Goal: Obtain resource: Obtain resource

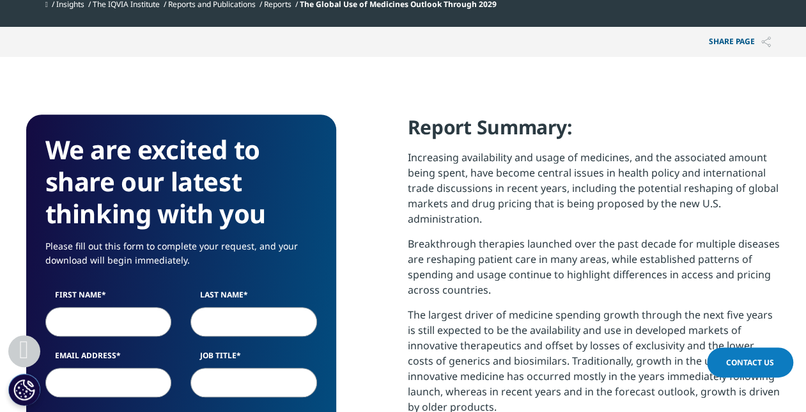
scroll to position [511, 0]
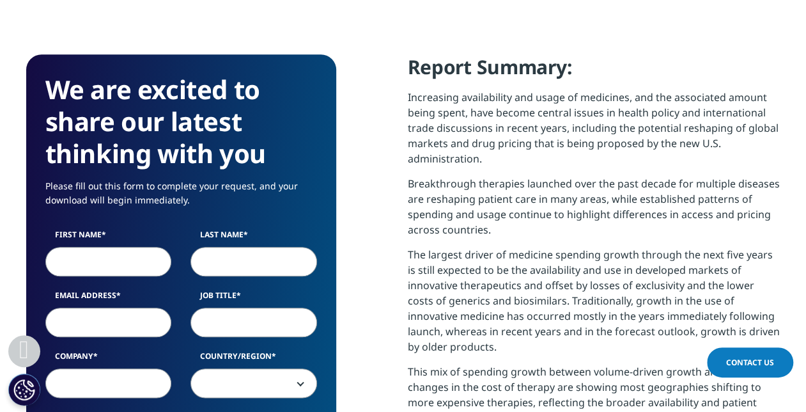
click at [132, 265] on input "First Name" at bounding box center [108, 261] width 127 height 29
type input "Yoshie"
click at [230, 258] on input "Last Name" at bounding box center [254, 261] width 127 height 29
type input "[PERSON_NAME]"
click at [93, 324] on input "Email Address" at bounding box center [108, 322] width 127 height 29
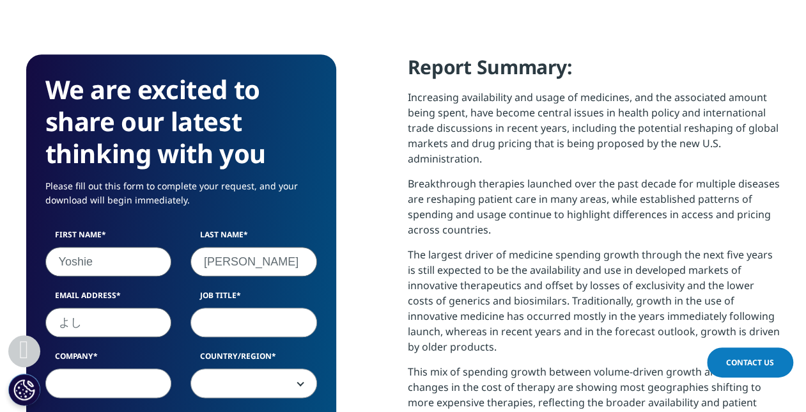
type input "よ"
click at [96, 330] on input "Email Address" at bounding box center [108, 322] width 127 height 29
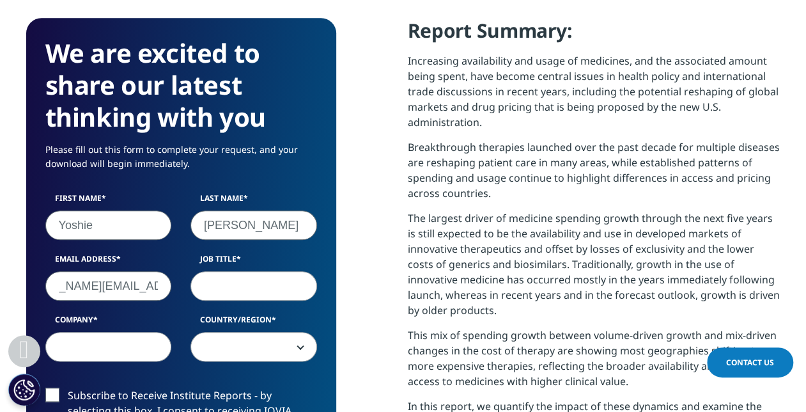
scroll to position [575, 0]
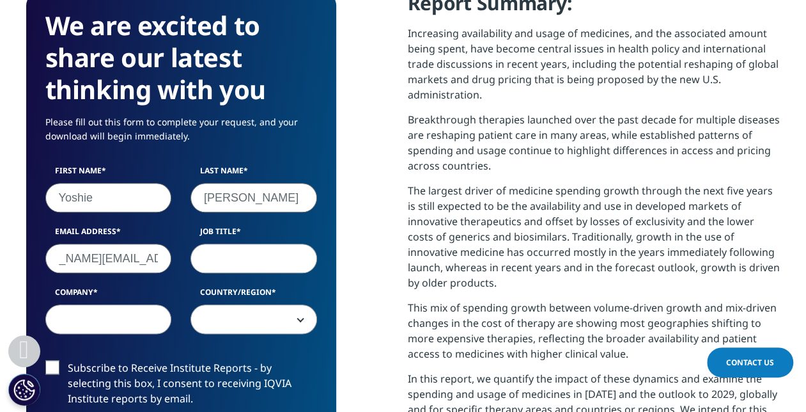
type input "[PERSON_NAME][EMAIL_ADDRESS][PERSON_NAME][DOMAIN_NAME]"
click at [229, 258] on input "Job Title" at bounding box center [254, 258] width 127 height 29
type input "Manager"
click at [93, 311] on input "Company" at bounding box center [108, 318] width 127 height 29
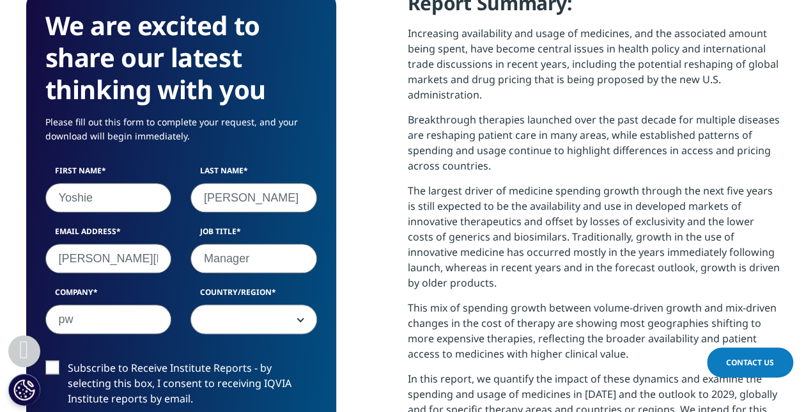
type input "p"
type input "PwC Consulting LLC"
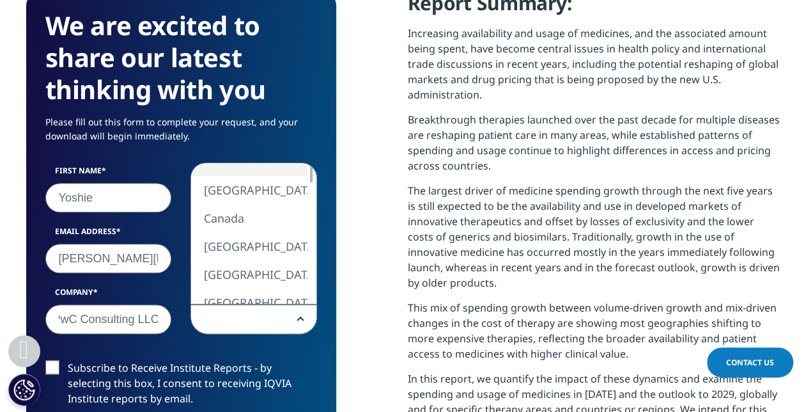
click at [301, 321] on span at bounding box center [254, 318] width 127 height 29
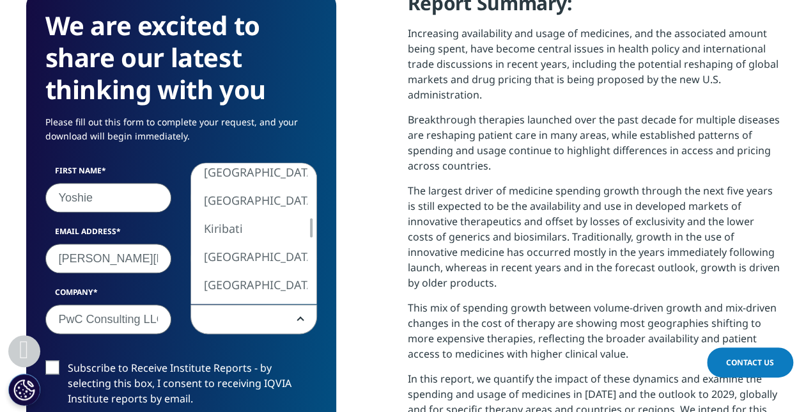
select select "[GEOGRAPHIC_DATA]"
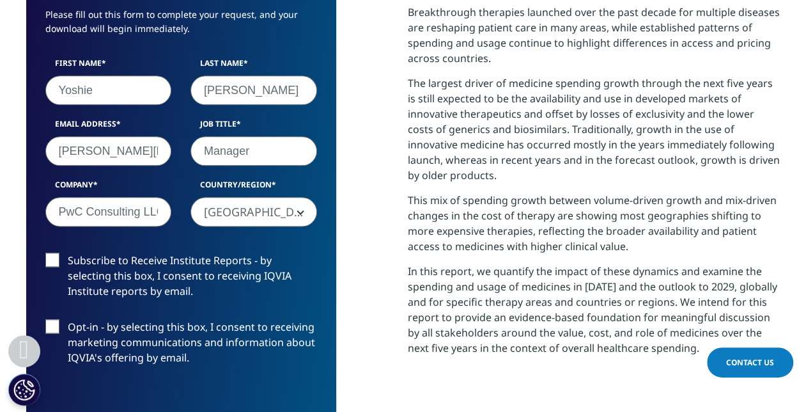
scroll to position [831, 0]
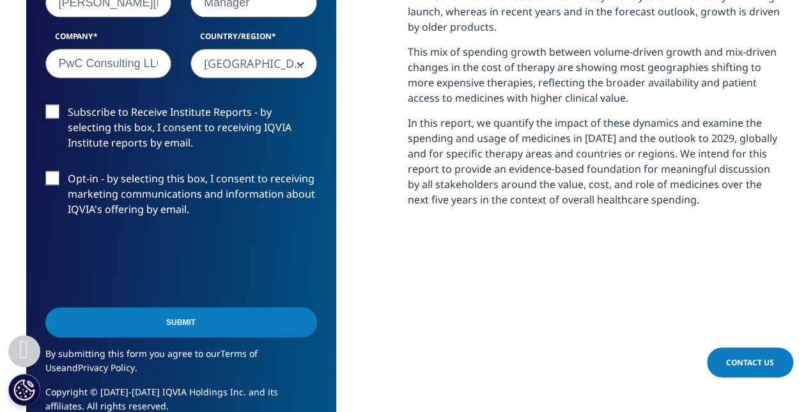
click at [199, 318] on input "Submit" at bounding box center [181, 322] width 272 height 30
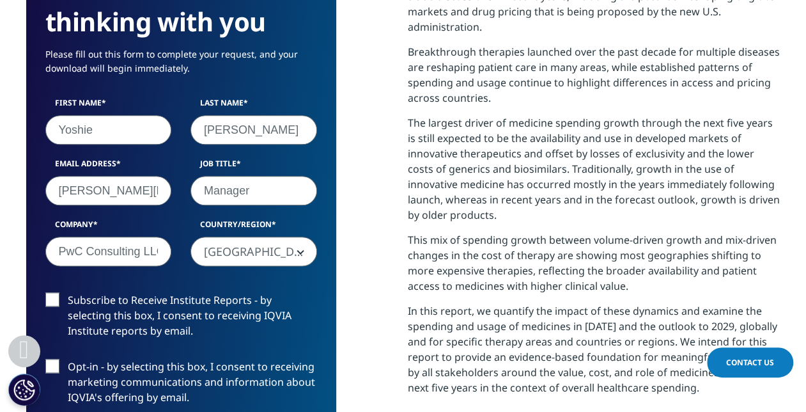
scroll to position [713, 0]
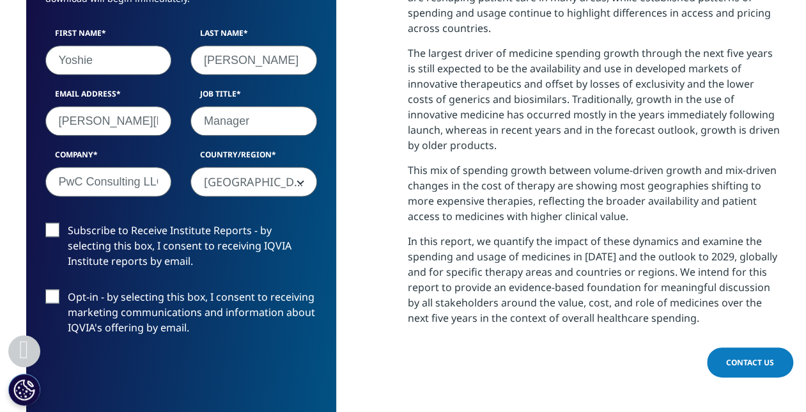
click at [43, 222] on div "Subscribe to Receive Institute Reports - by selecting this box, I consent to re…" at bounding box center [181, 248] width 291 height 53
click at [63, 229] on label "Subscribe to Receive Institute Reports - by selecting this box, I consent to re…" at bounding box center [181, 248] width 272 height 53
click at [68, 222] on input "Subscribe to Receive Institute Reports - by selecting this box, I consent to re…" at bounding box center [68, 222] width 0 height 0
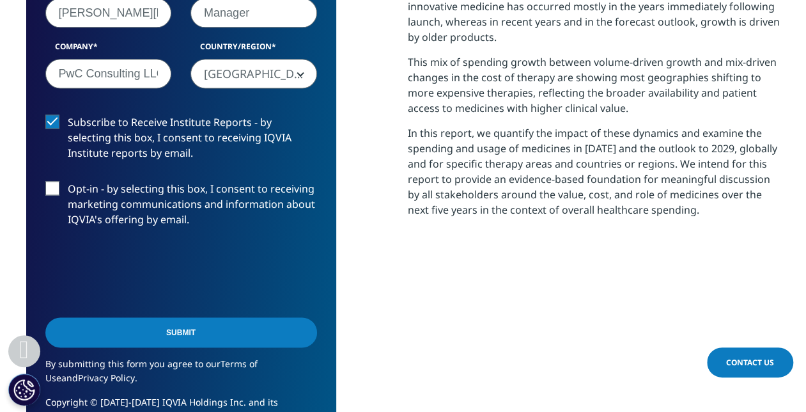
scroll to position [841, 0]
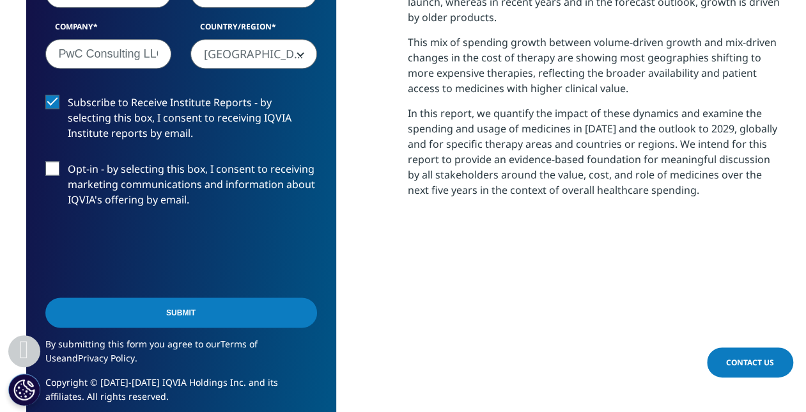
click at [47, 166] on label "Opt-in - by selecting this box, I consent to receiving marketing communications…" at bounding box center [181, 187] width 272 height 53
click at [68, 161] on input "Opt-in - by selecting this box, I consent to receiving marketing communications…" at bounding box center [68, 161] width 0 height 0
click at [186, 308] on input "Submit" at bounding box center [181, 312] width 272 height 30
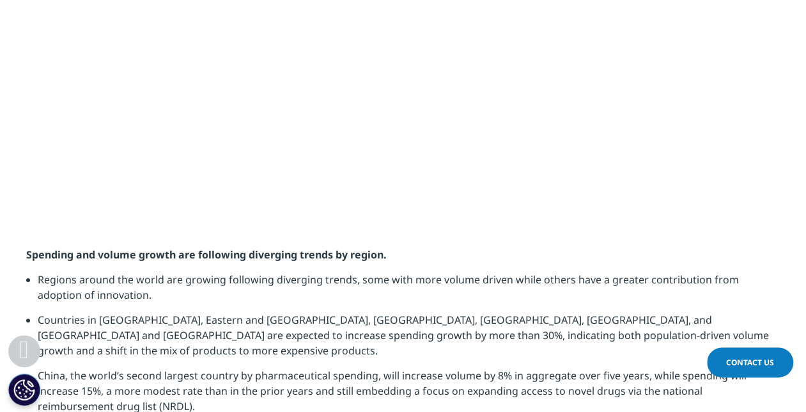
scroll to position [892, 0]
